Goal: Task Accomplishment & Management: Manage account settings

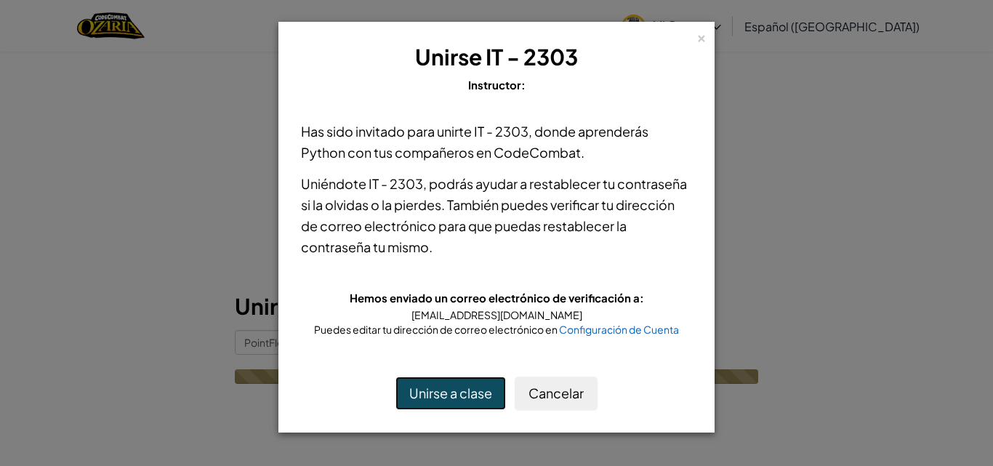
drag, startPoint x: 469, startPoint y: 403, endPoint x: 452, endPoint y: 391, distance: 20.4
click at [452, 391] on button "Unirse a clase" at bounding box center [450, 393] width 111 height 33
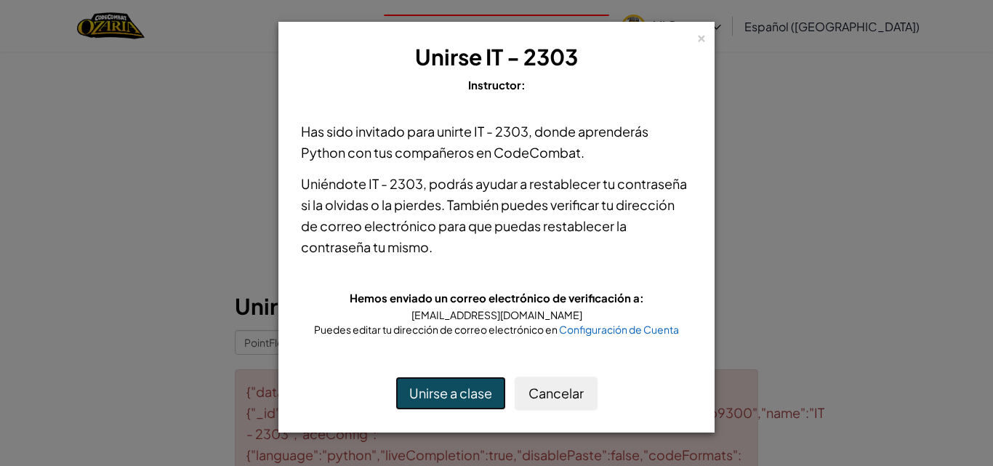
click at [452, 391] on button "Unirse a clase" at bounding box center [450, 393] width 111 height 33
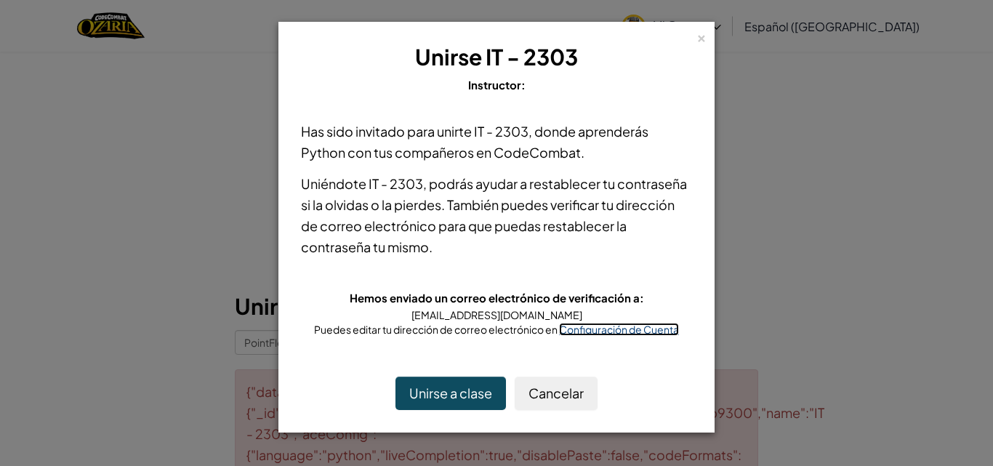
click at [603, 332] on span "Configuración de Cuenta" at bounding box center [619, 329] width 120 height 13
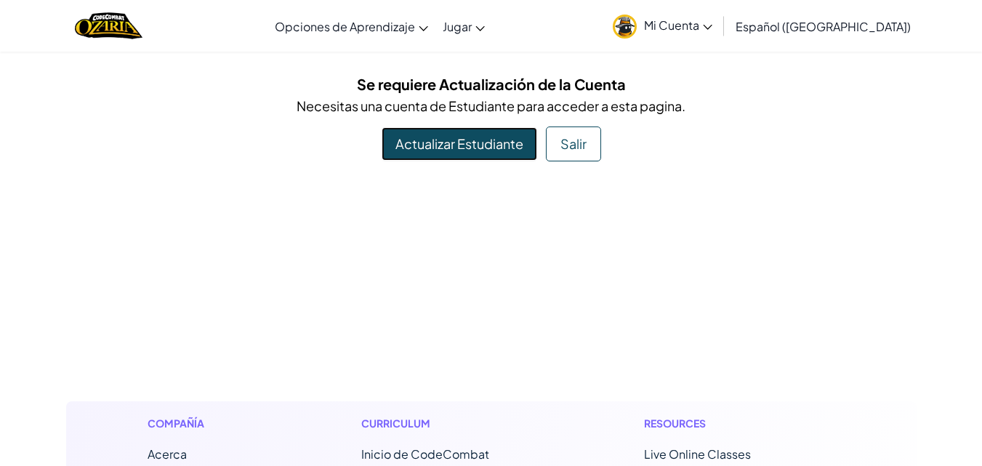
click at [462, 149] on link "Actualizar Estudiante" at bounding box center [460, 143] width 156 height 33
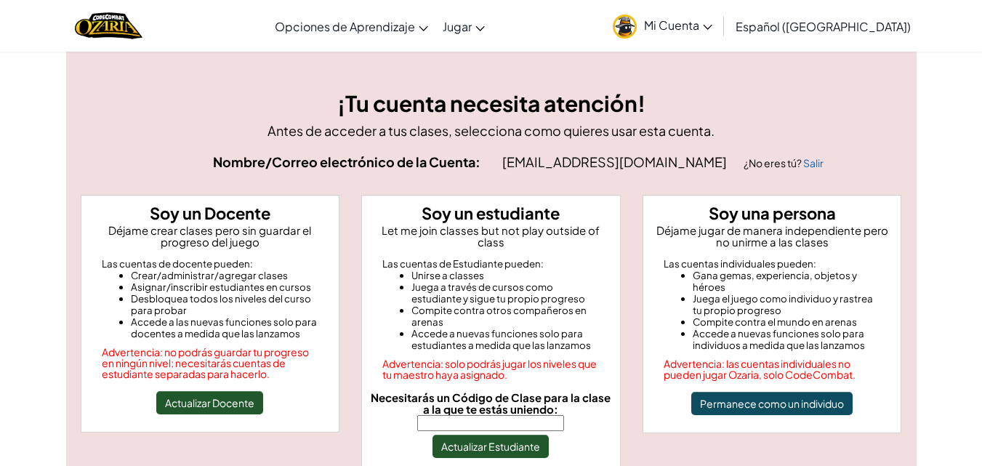
click at [696, 23] on span "Mi Cuenta" at bounding box center [678, 24] width 68 height 15
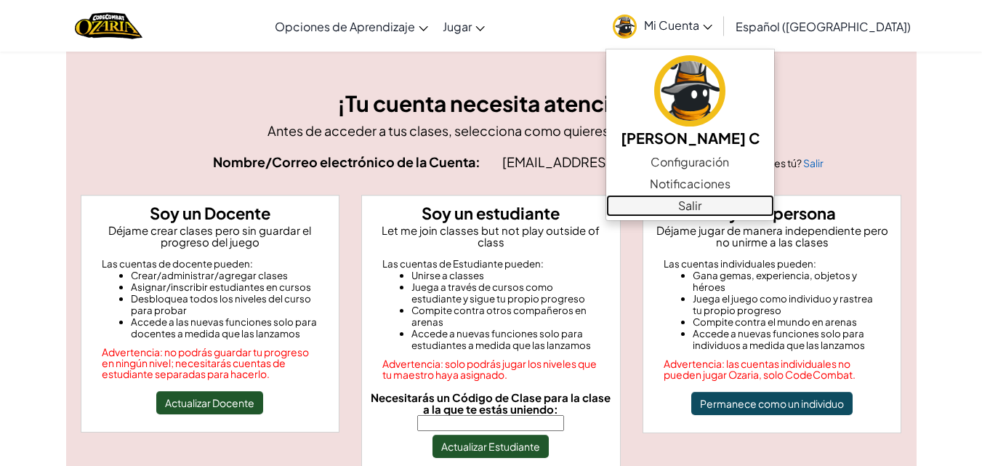
click at [699, 212] on link "Salir" at bounding box center [690, 206] width 168 height 22
